Goal: Information Seeking & Learning: Compare options

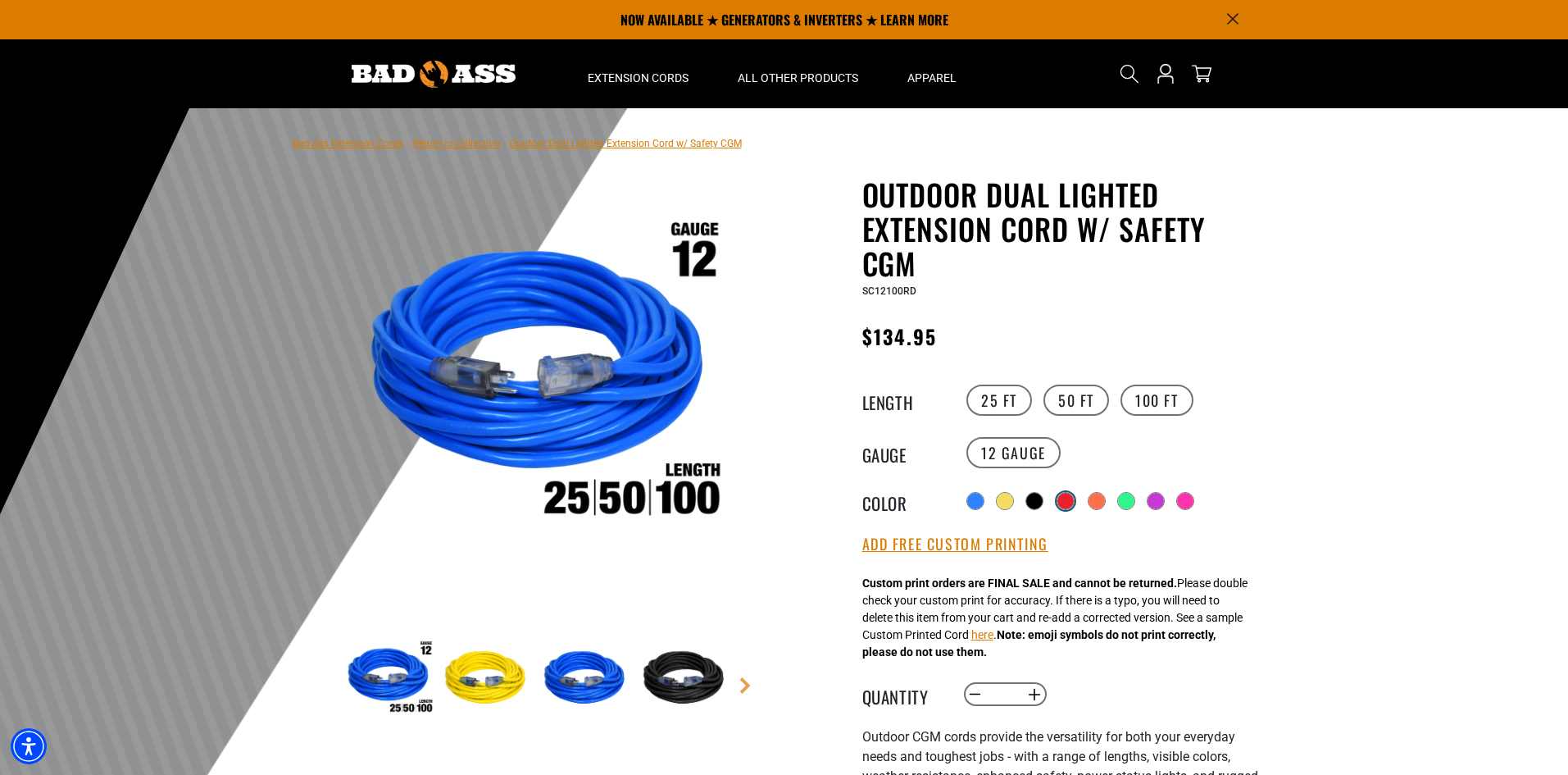
click at [1069, 500] on div at bounding box center [1065, 500] width 17 height 17
